Goal: Information Seeking & Learning: Learn about a topic

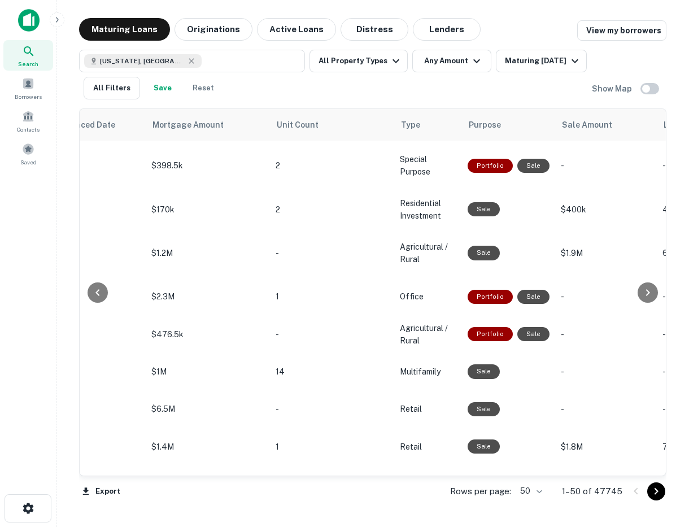
scroll to position [0, 628]
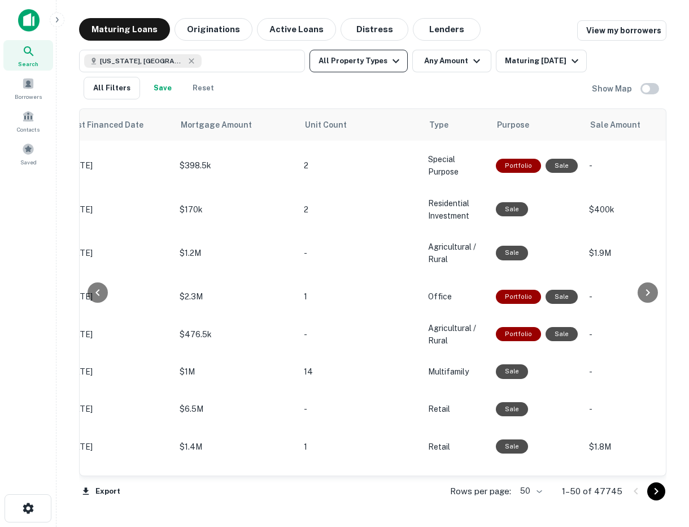
click at [389, 63] on icon "button" at bounding box center [396, 61] width 14 height 14
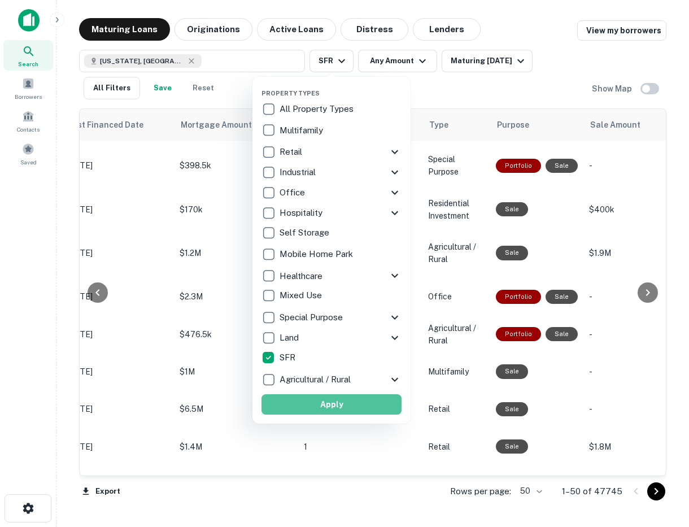
click at [301, 401] on button "Apply" at bounding box center [332, 404] width 140 height 20
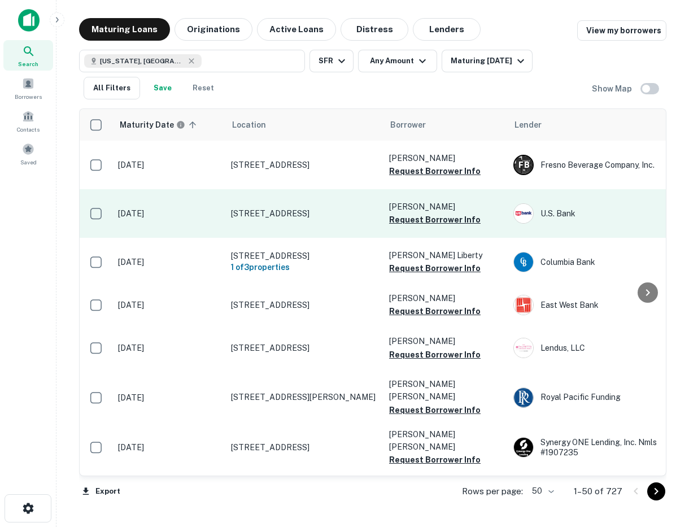
click at [311, 209] on p "7604 N Laurelglen Blvd Bakersfield, CA 93309" at bounding box center [304, 214] width 147 height 10
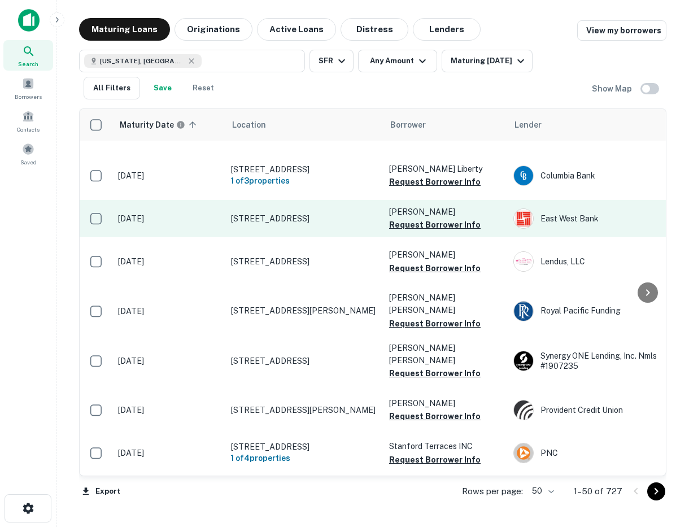
scroll to position [107, 0]
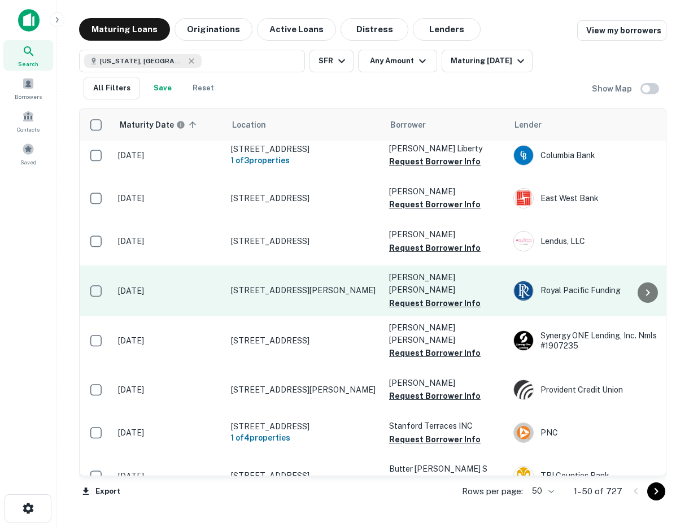
click at [303, 294] on p "124 Dennis Ave Salinas, CA 93905" at bounding box center [304, 290] width 147 height 10
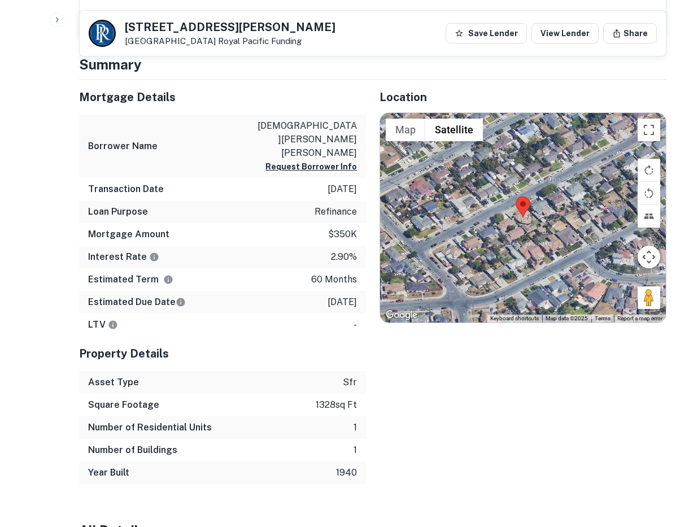
scroll to position [539, 0]
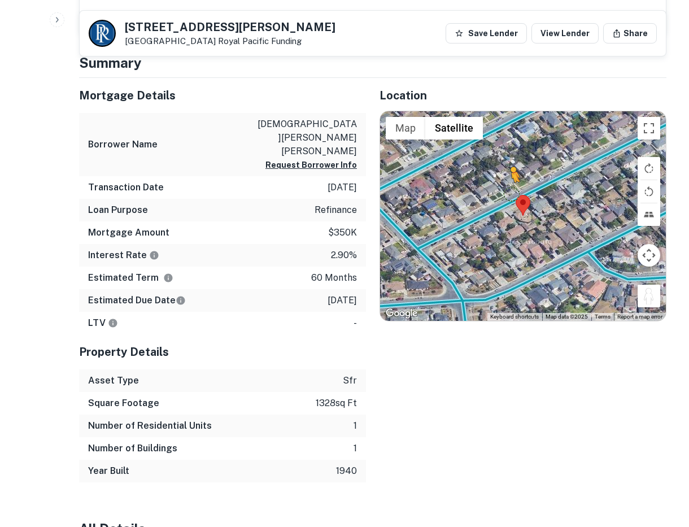
drag, startPoint x: 650, startPoint y: 277, endPoint x: 511, endPoint y: 181, distance: 169.3
click at [511, 181] on div "To activate drag with keyboard, press Alt + Enter. Once in keyboard drag state,…" at bounding box center [523, 216] width 286 height 210
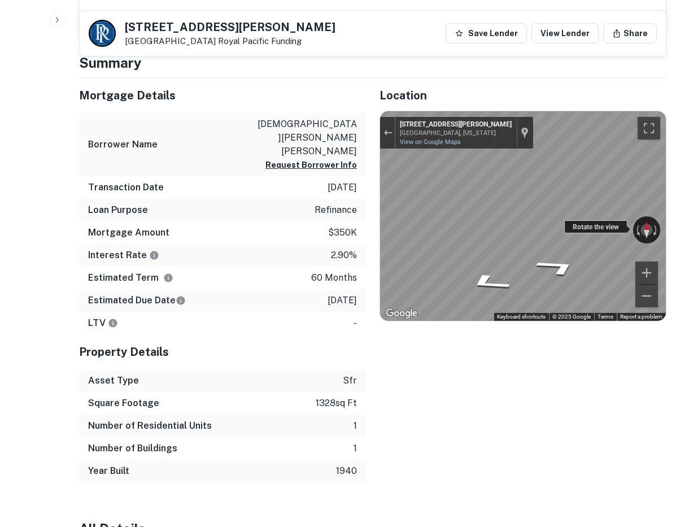
click at [388, 209] on div "← Move left → Move right ↑ Move up ↓ Move down + Zoom in - Zoom out 124 Dennis …" at bounding box center [523, 216] width 286 height 210
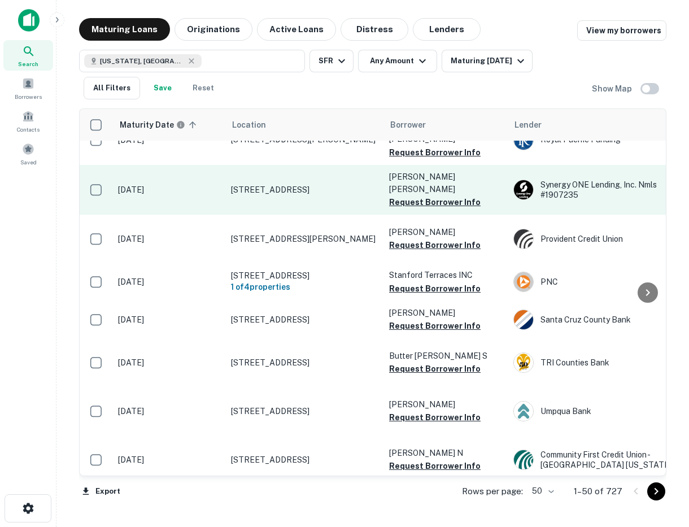
scroll to position [268, 0]
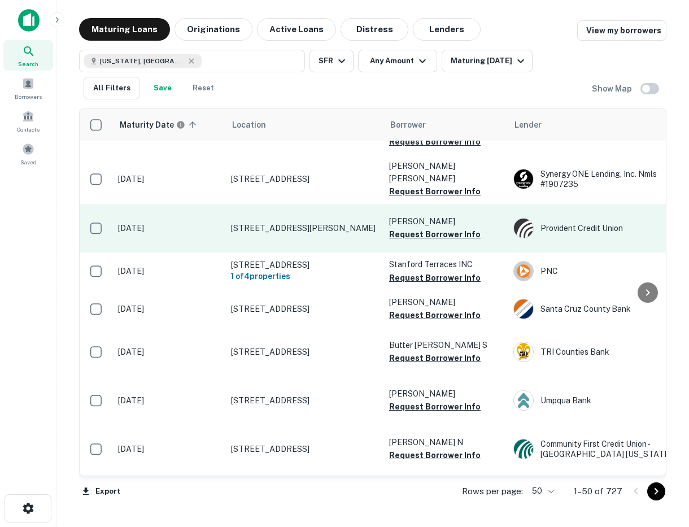
click at [323, 228] on p "127 Hillcrest Dr Daly City, CA 94014" at bounding box center [304, 228] width 147 height 10
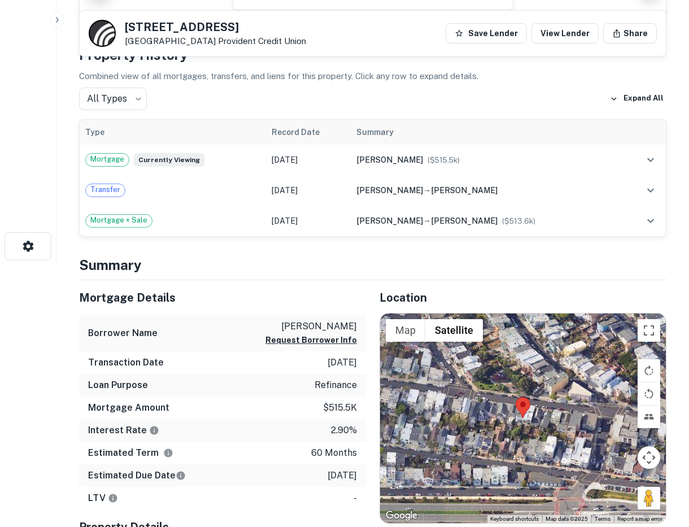
scroll to position [322, 0]
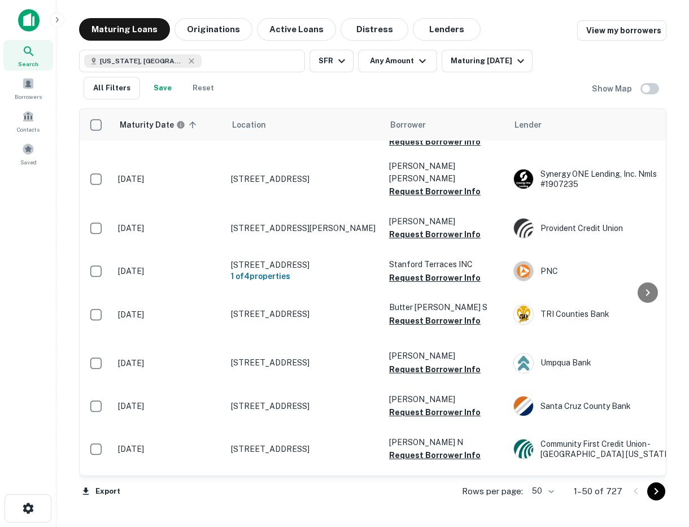
scroll to position [268, 0]
click at [21, 14] on img at bounding box center [28, 20] width 21 height 23
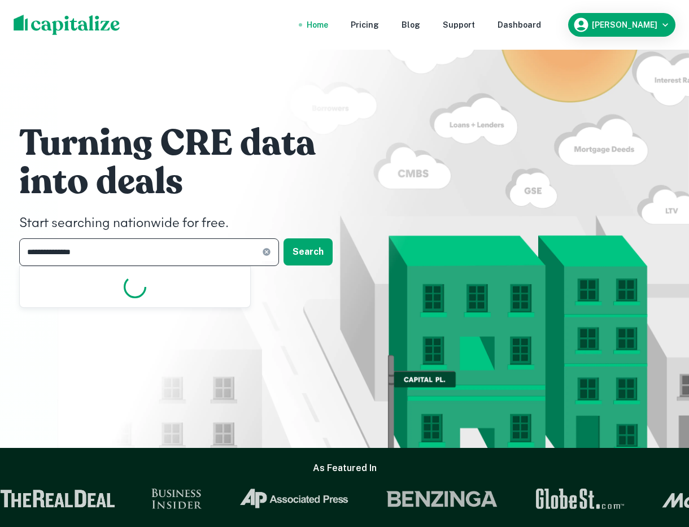
click at [90, 254] on input "**********" at bounding box center [140, 252] width 243 height 28
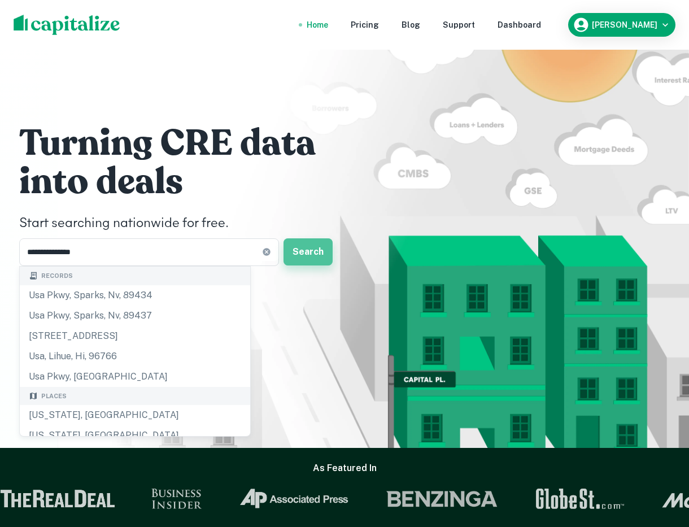
click at [284, 253] on button "Search" at bounding box center [308, 251] width 49 height 27
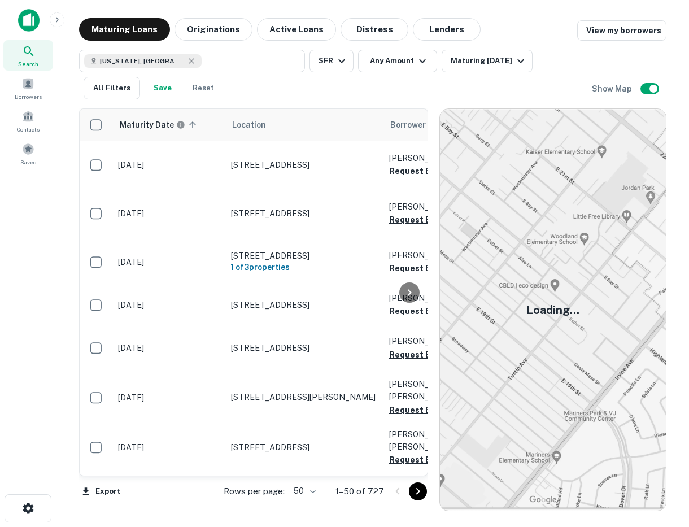
scroll to position [268, 0]
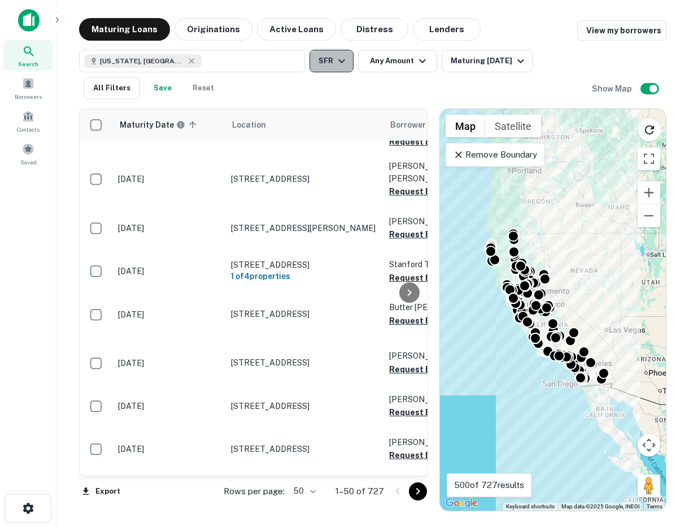
click at [339, 63] on icon "button" at bounding box center [342, 61] width 14 height 14
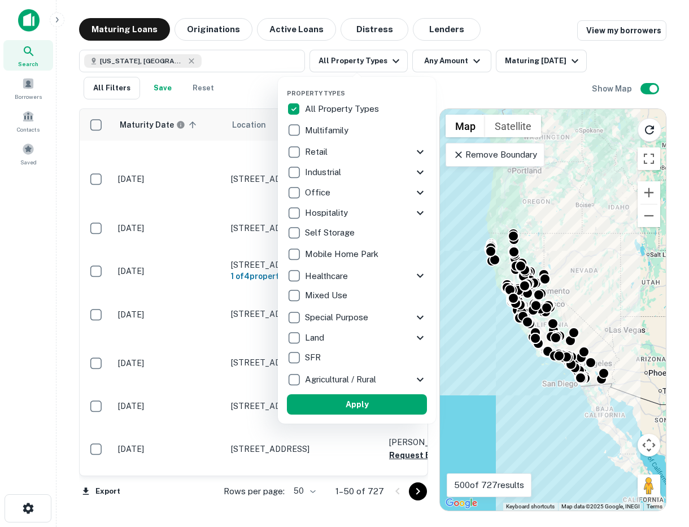
click at [357, 393] on div "Property Types All Property Types Multifamily Retail Storefront Auto Shop Bar S…" at bounding box center [357, 250] width 140 height 329
click at [353, 403] on button "Apply" at bounding box center [357, 404] width 140 height 20
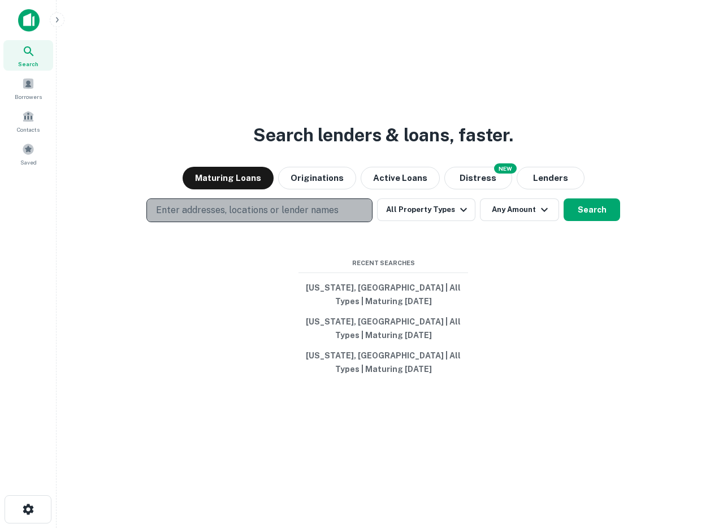
click at [259, 212] on p "Enter addresses, locations or lender names" at bounding box center [247, 210] width 183 height 14
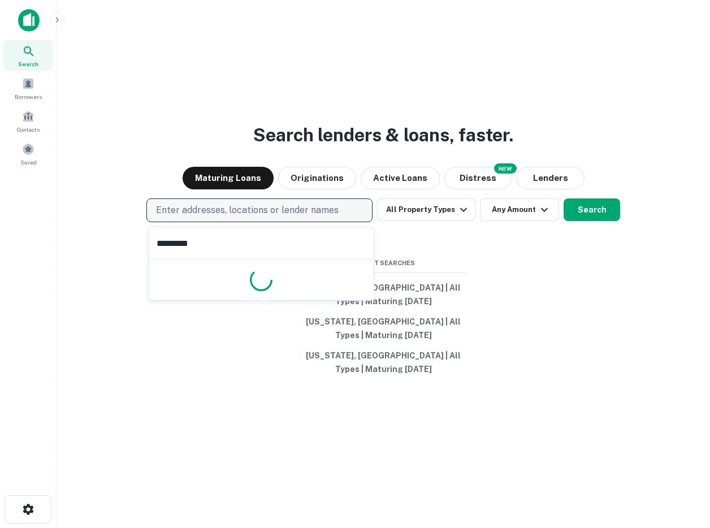
type input "**********"
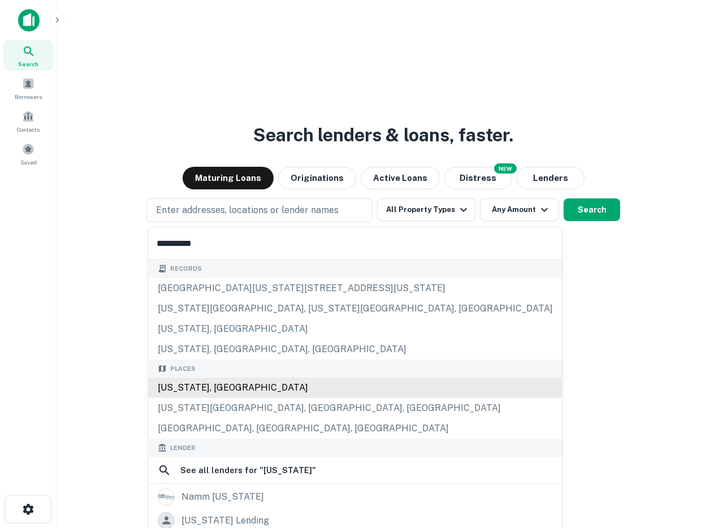
click at [188, 392] on div "[US_STATE], [GEOGRAPHIC_DATA]" at bounding box center [355, 387] width 413 height 20
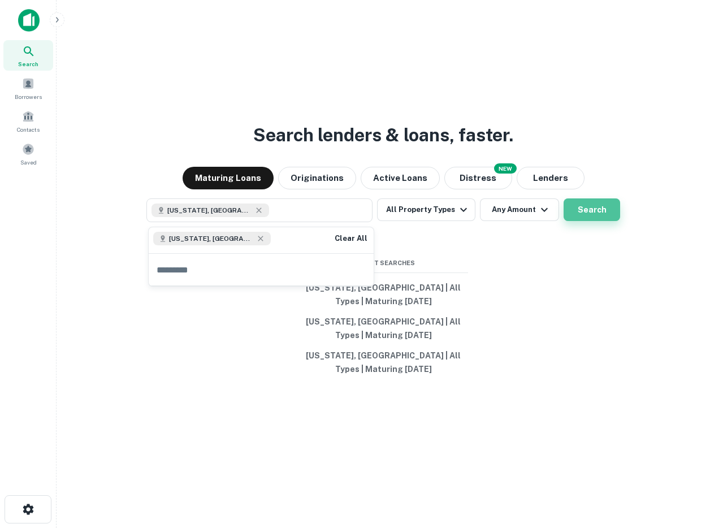
click at [585, 203] on button "Search" at bounding box center [591, 209] width 57 height 23
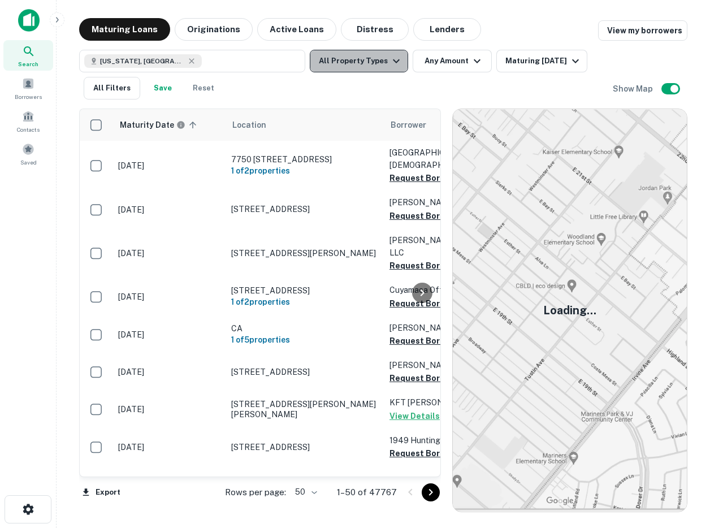
click at [368, 63] on button "All Property Types" at bounding box center [359, 61] width 98 height 23
